Goal: Task Accomplishment & Management: Manage account settings

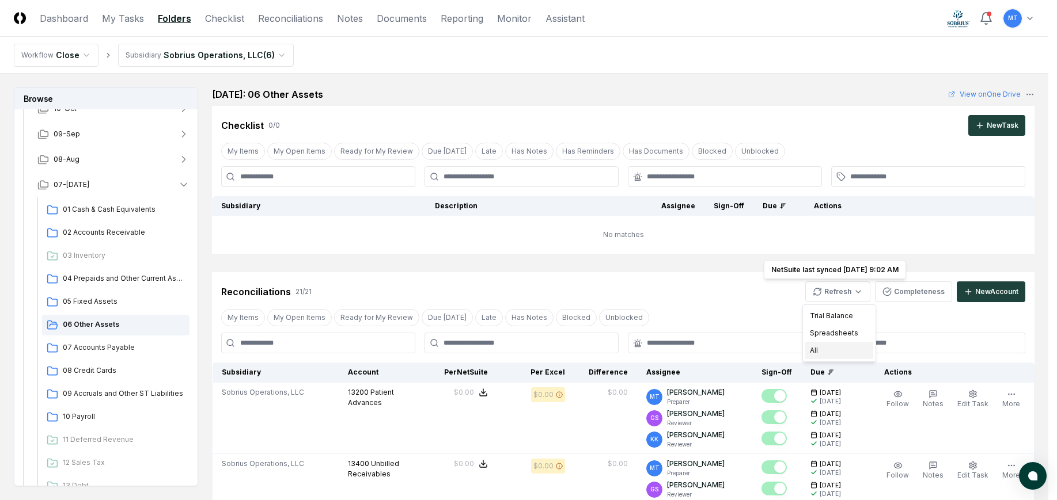
click at [834, 353] on div "All" at bounding box center [839, 350] width 68 height 17
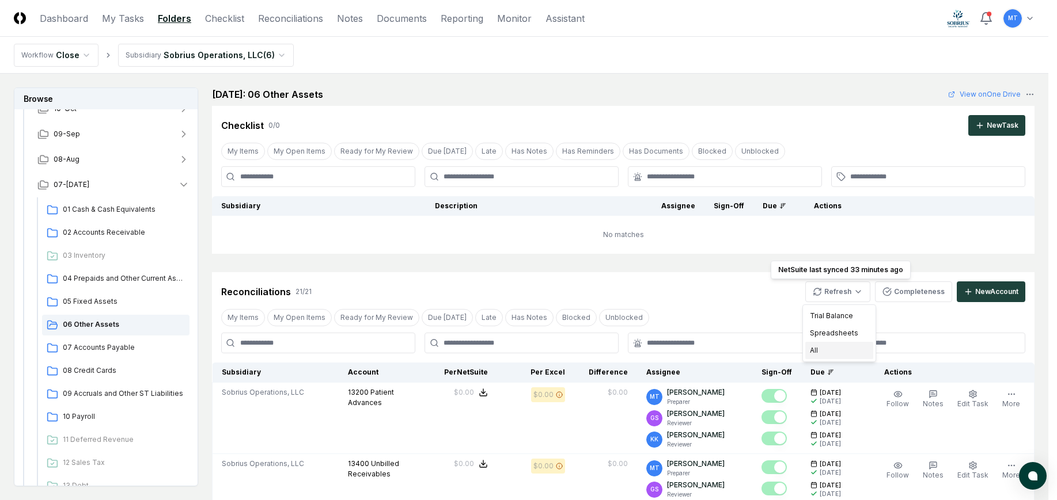
click at [831, 349] on div "All" at bounding box center [839, 350] width 68 height 17
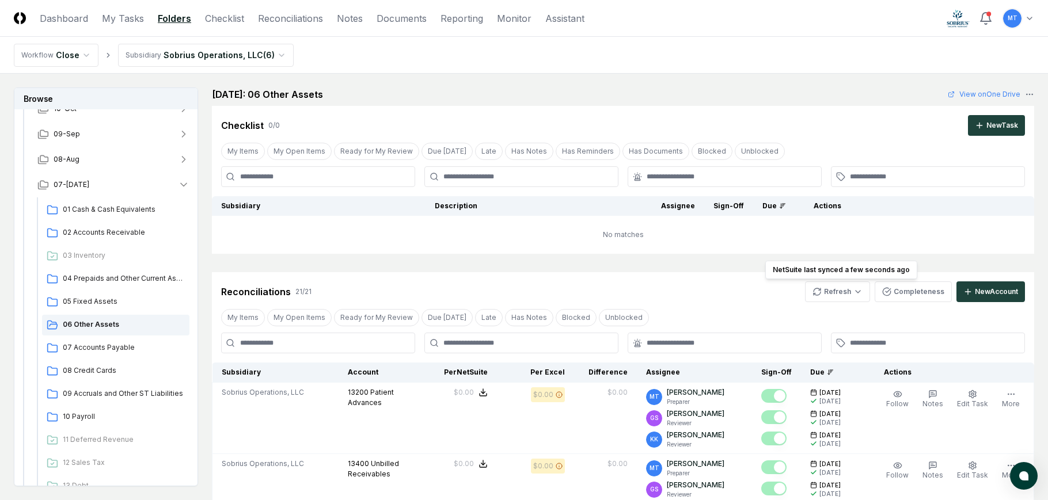
click at [730, 293] on div "Reconciliations 21 / 21 Refresh NetSuite last synced a few seconds ago NetSuite…" at bounding box center [623, 292] width 804 height 21
click at [240, 19] on link "Checklist" at bounding box center [224, 19] width 39 height 14
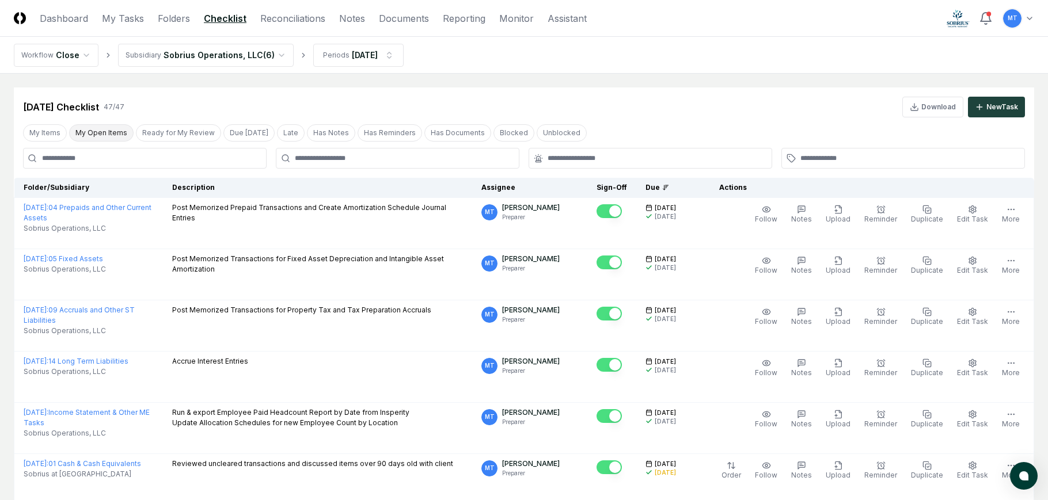
click at [97, 133] on button "My Open Items" at bounding box center [101, 132] width 64 height 17
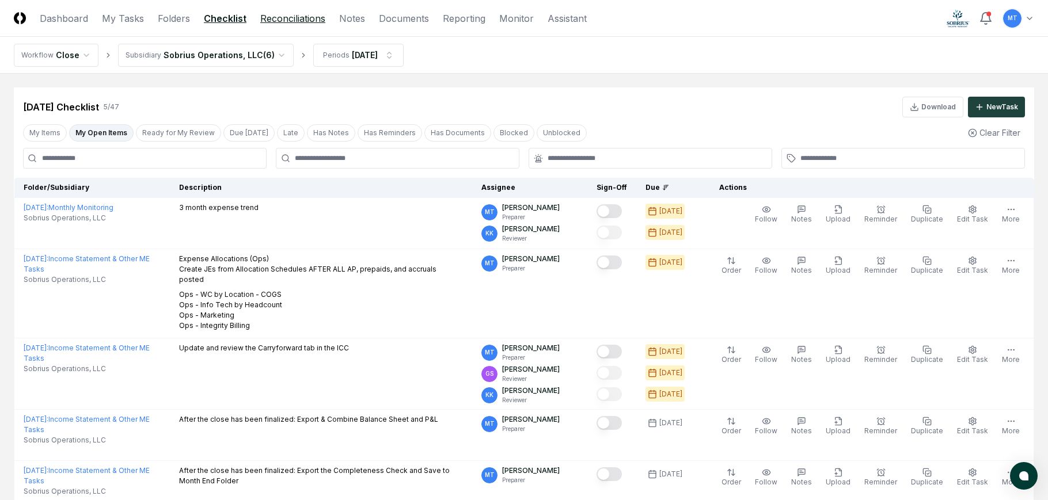
click at [286, 21] on link "Reconciliations" at bounding box center [292, 19] width 65 height 14
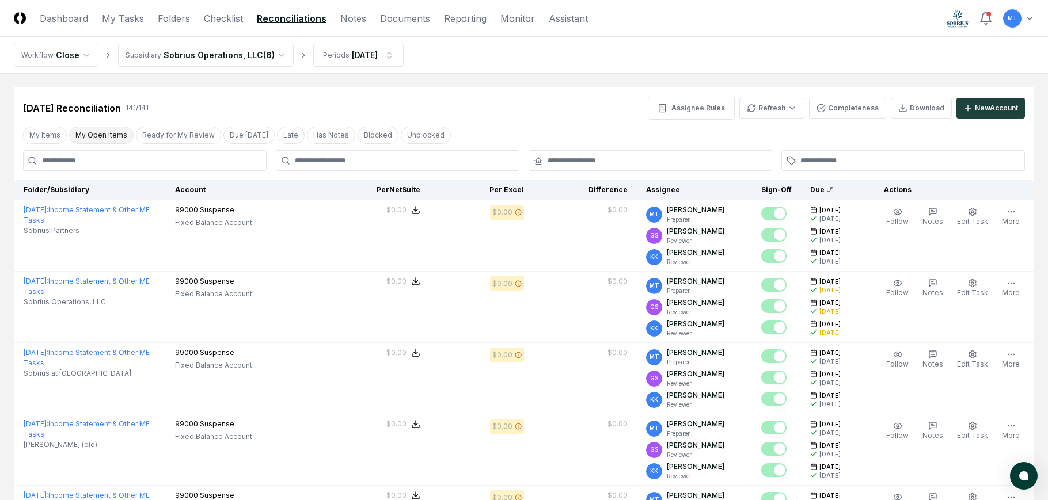
click at [104, 135] on button "My Open Items" at bounding box center [101, 135] width 64 height 17
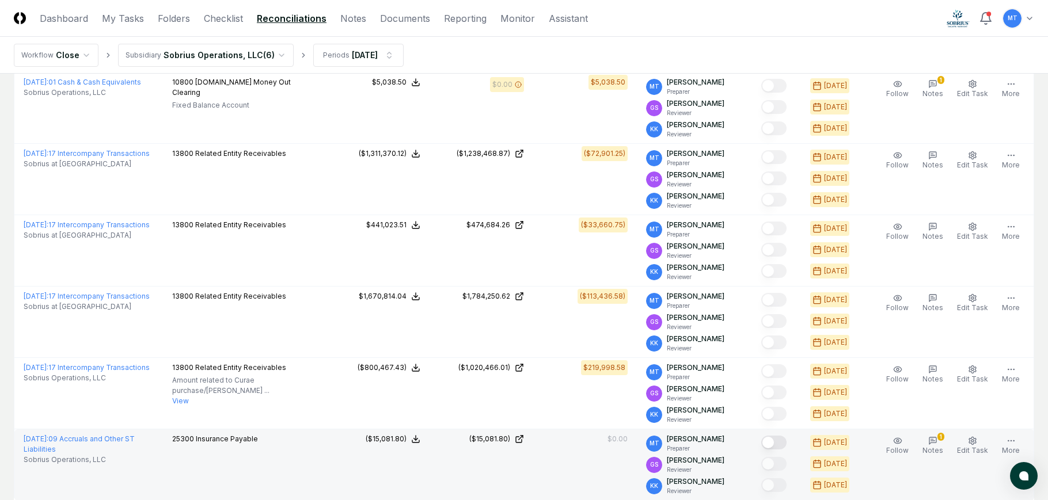
scroll to position [596, 0]
